Goal: Information Seeking & Learning: Learn about a topic

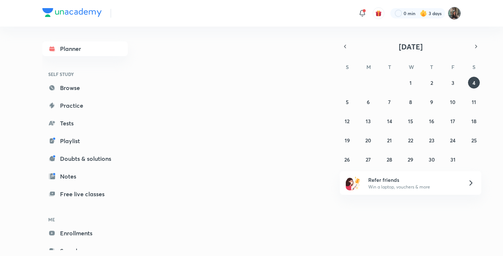
click at [455, 10] on img at bounding box center [454, 13] width 13 height 13
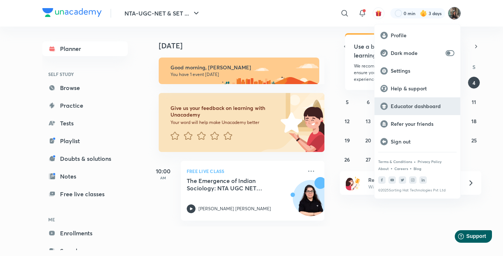
click at [394, 103] on p "Educator dashboard" at bounding box center [423, 106] width 64 height 7
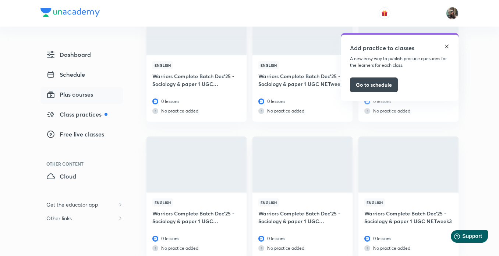
scroll to position [1543, 0]
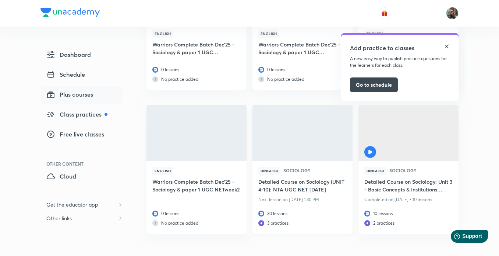
click at [307, 189] on h6 "Detailed Course on Sociology (UNIT 4-10): NTA UGC NET DEC 2025" at bounding box center [303, 185] width 88 height 17
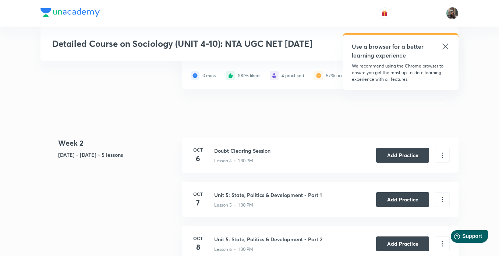
scroll to position [477, 0]
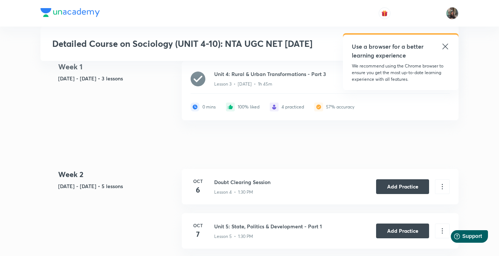
click at [445, 43] on icon at bounding box center [445, 46] width 9 height 9
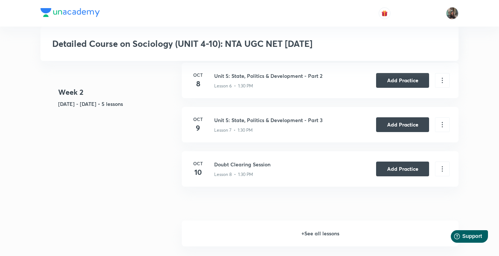
scroll to position [674, 0]
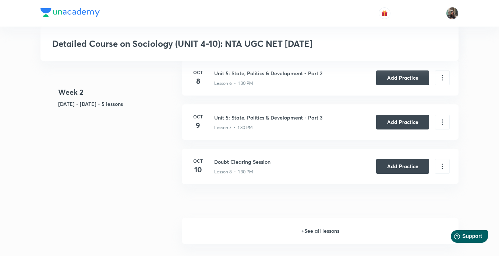
click at [336, 230] on h6 "+ See all lessons" at bounding box center [320, 231] width 277 height 26
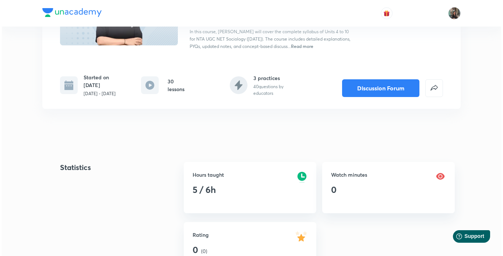
scroll to position [0, 0]
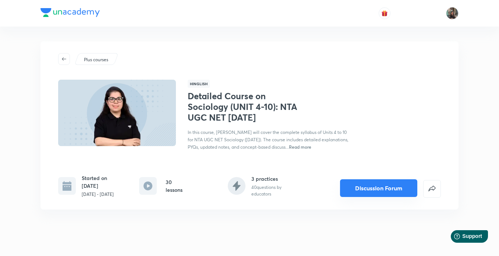
click at [388, 184] on button "Discussion Forum" at bounding box center [378, 188] width 77 height 18
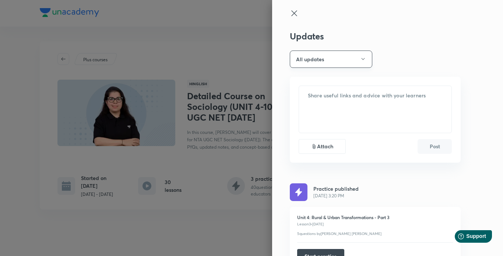
click at [345, 60] on button "All updates" at bounding box center [331, 58] width 82 height 17
click at [323, 105] on span "Attachments" at bounding box center [327, 109] width 76 height 8
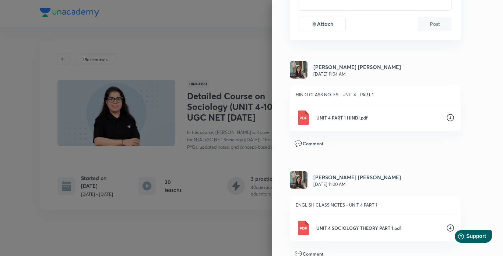
scroll to position [122, 0]
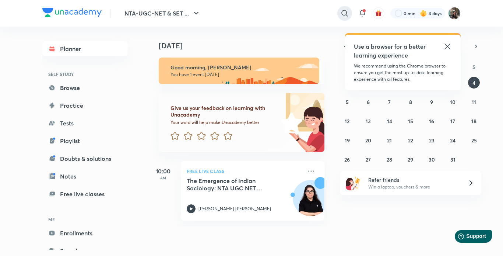
click at [346, 16] on icon at bounding box center [344, 13] width 9 height 9
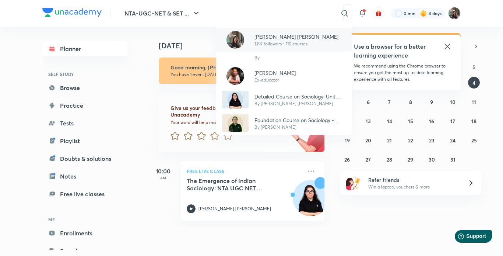
click at [286, 38] on p "Yashika Sanjay Hargunani" at bounding box center [296, 37] width 84 height 8
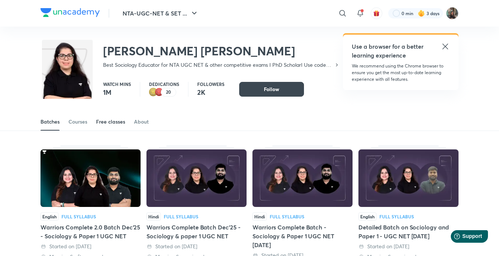
click at [105, 120] on div "Free classes" at bounding box center [110, 121] width 29 height 7
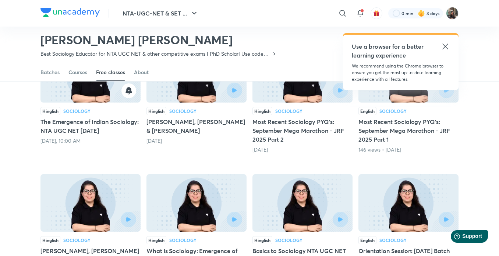
scroll to position [98, 0]
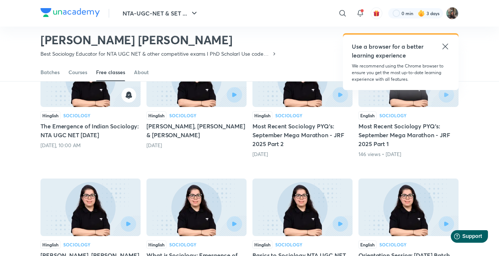
click at [175, 135] on h5 "Vilfredo Pareto, Harriet Martineau & Ibn Khaldun" at bounding box center [197, 131] width 100 height 18
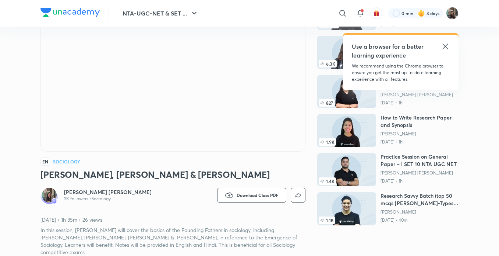
scroll to position [77, 0]
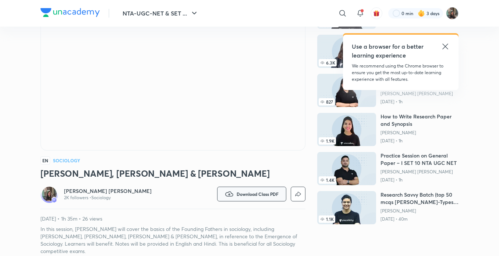
click at [260, 198] on button "Download Class PDF" at bounding box center [251, 193] width 69 height 15
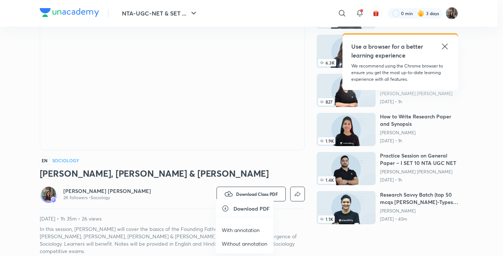
click at [250, 229] on p "With annotation" at bounding box center [241, 230] width 38 height 8
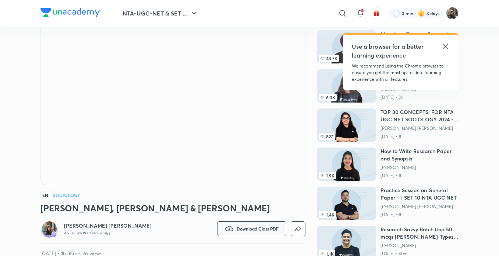
scroll to position [0, 0]
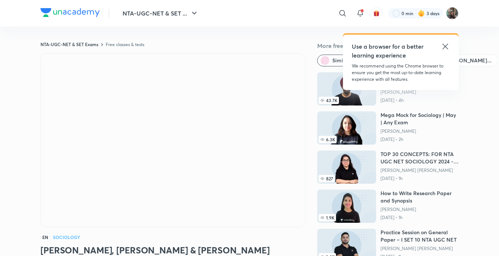
click at [443, 44] on icon at bounding box center [446, 46] width 6 height 6
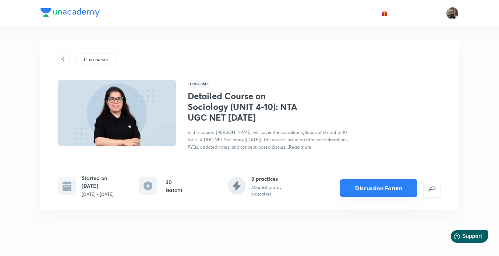
click at [373, 179] on button "Discussion Forum" at bounding box center [378, 188] width 77 height 18
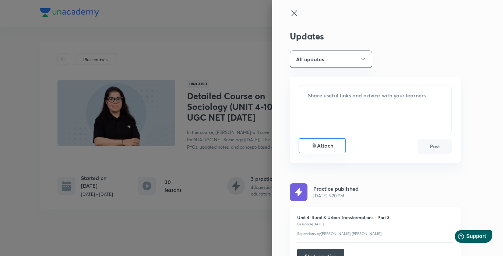
click at [324, 151] on div "Attach" at bounding box center [322, 145] width 47 height 15
click at [0, 0] on input "Attach" at bounding box center [0, 0] width 0 height 0
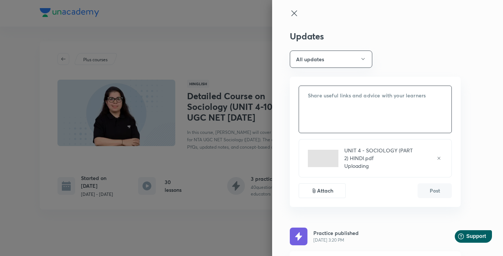
click at [342, 109] on textarea at bounding box center [375, 109] width 152 height 47
type textarea "R"
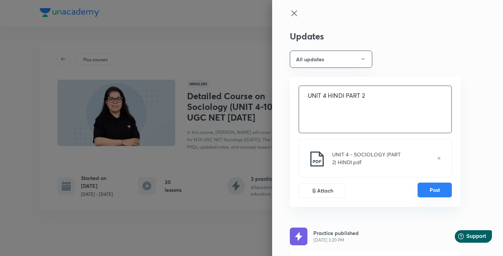
type textarea "UNIT 4 HINDI PART 2"
click at [418, 189] on button "Post" at bounding box center [435, 189] width 34 height 15
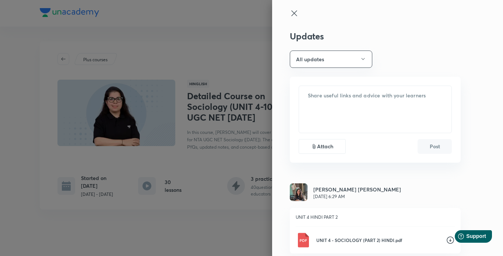
click at [392, 242] on p "UNIT 4 - SOCIOLOGY (PART 2) HINDI.pdf" at bounding box center [378, 239] width 124 height 7
